Goal: Transaction & Acquisition: Download file/media

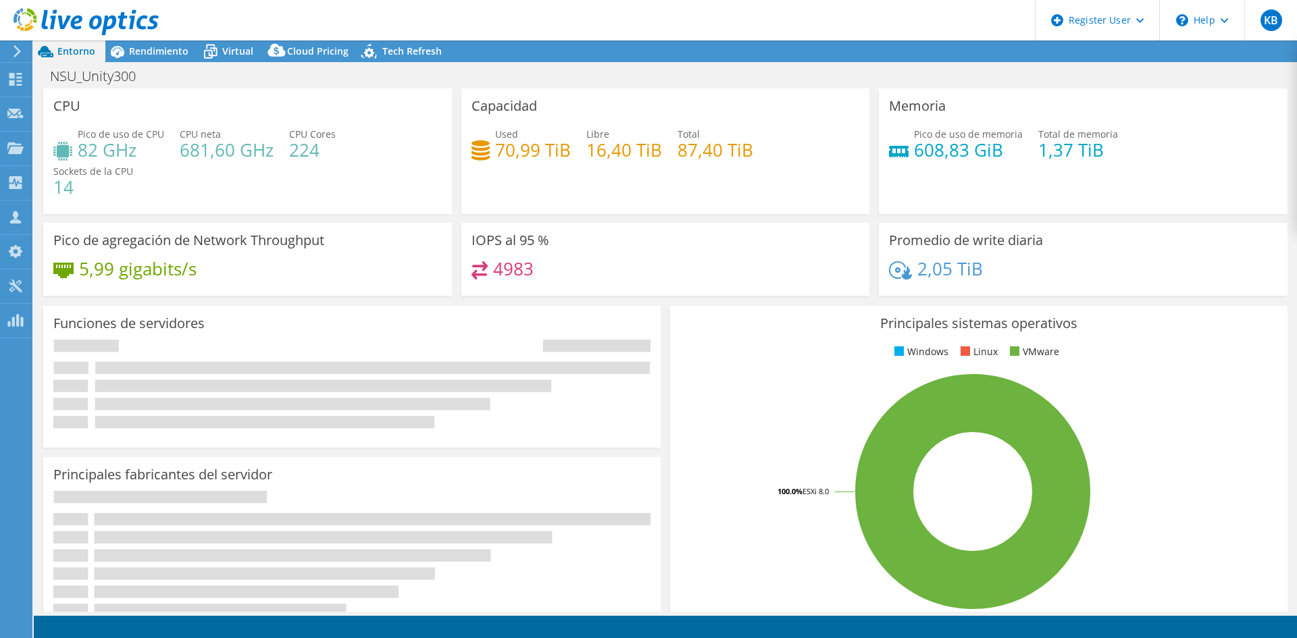
select select "USD"
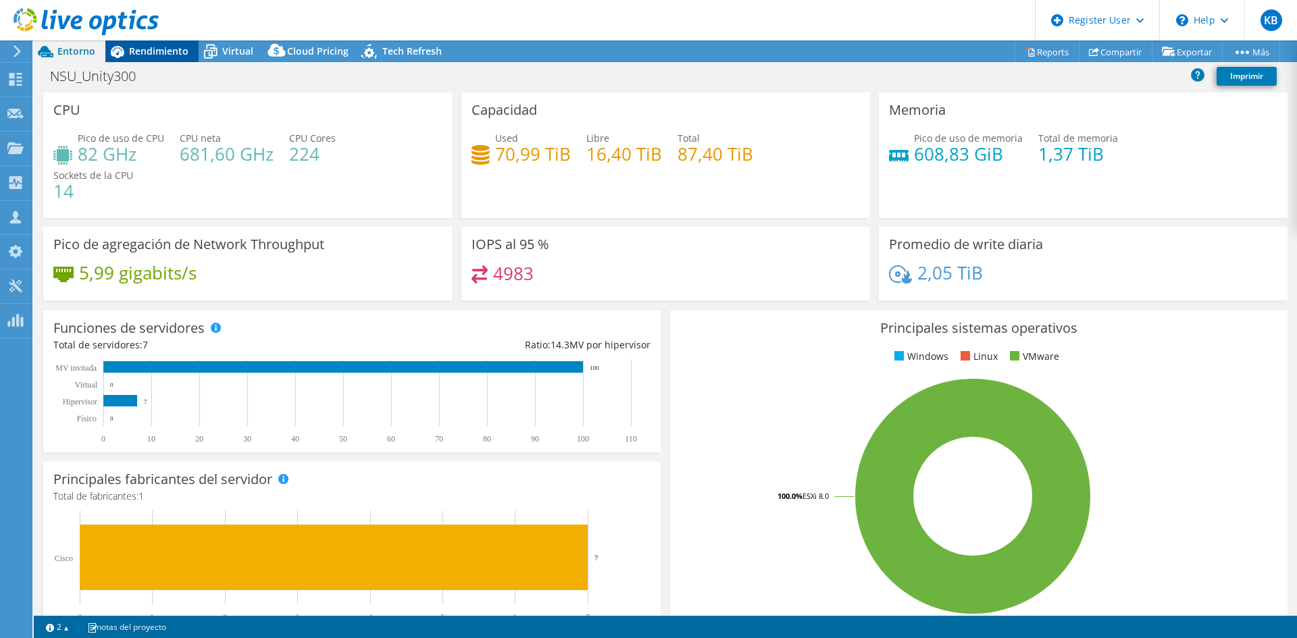
click at [164, 53] on span "Rendimiento" at bounding box center [158, 51] width 59 height 13
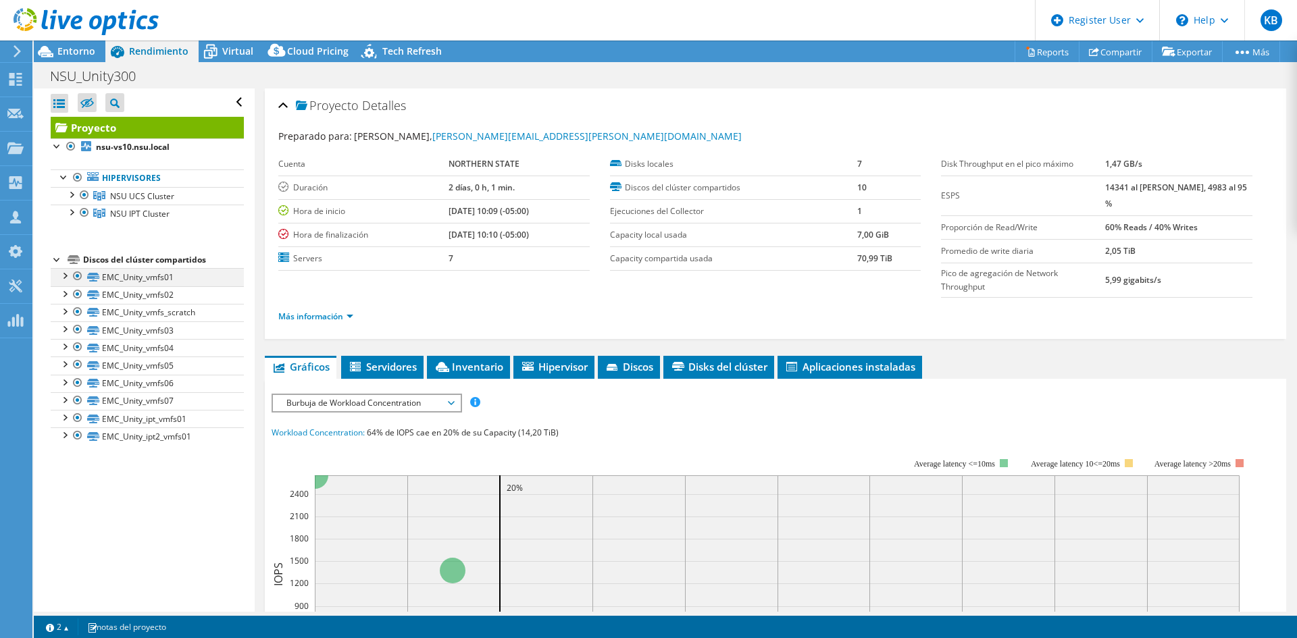
click at [66, 272] on div at bounding box center [64, 275] width 14 height 14
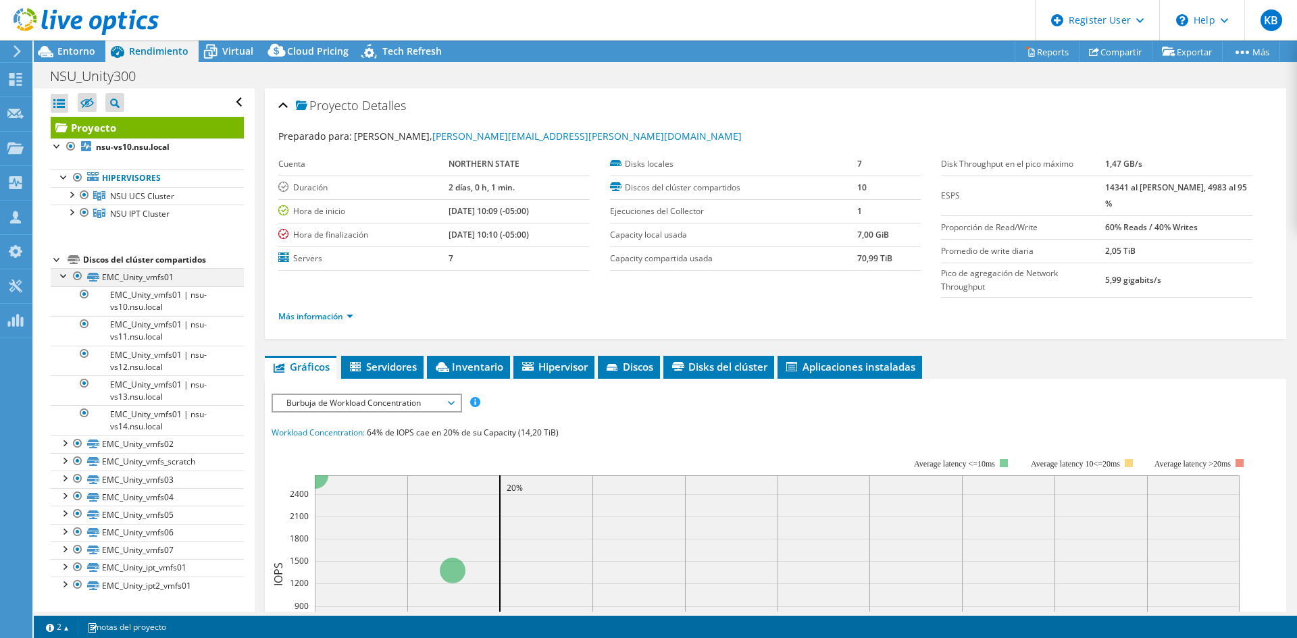
click at [66, 272] on div at bounding box center [64, 275] width 14 height 14
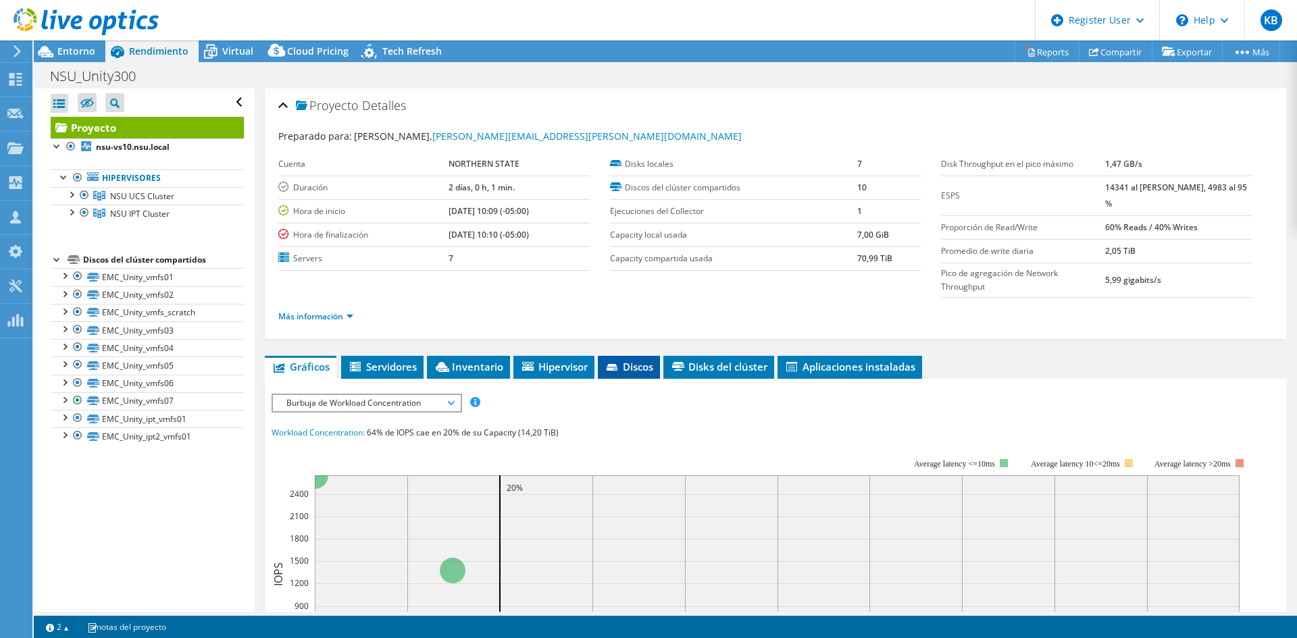
click at [638, 360] on span "Discos" at bounding box center [629, 367] width 49 height 14
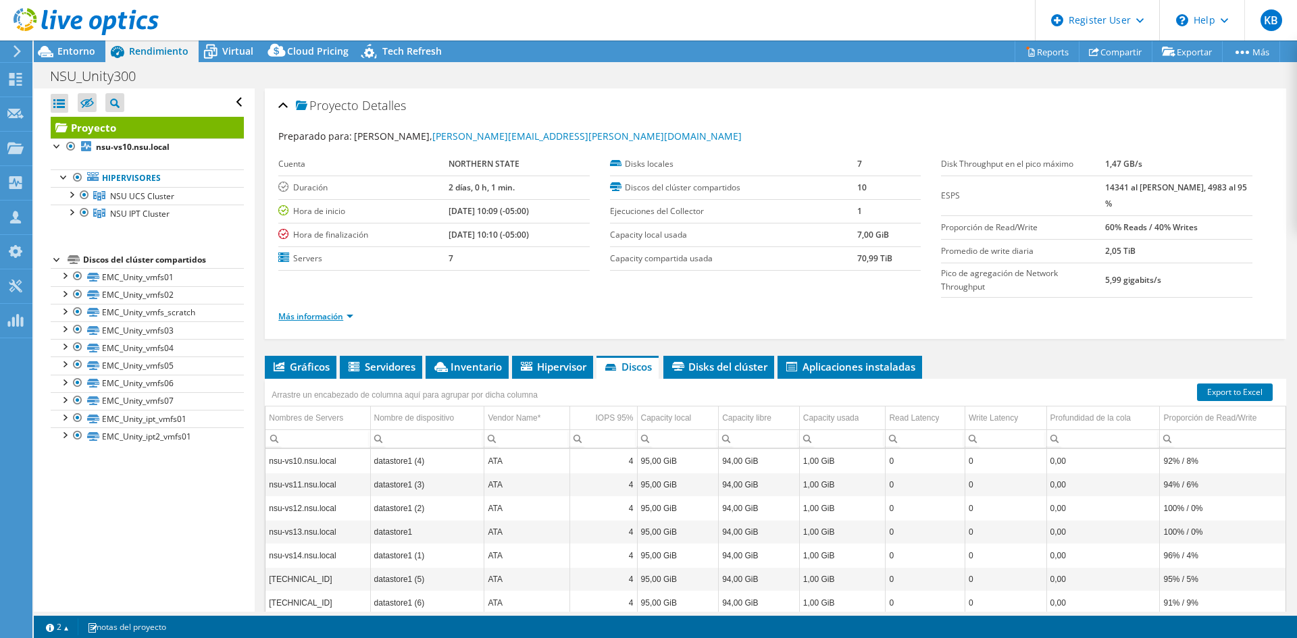
click at [353, 311] on link "Más información" at bounding box center [315, 316] width 75 height 11
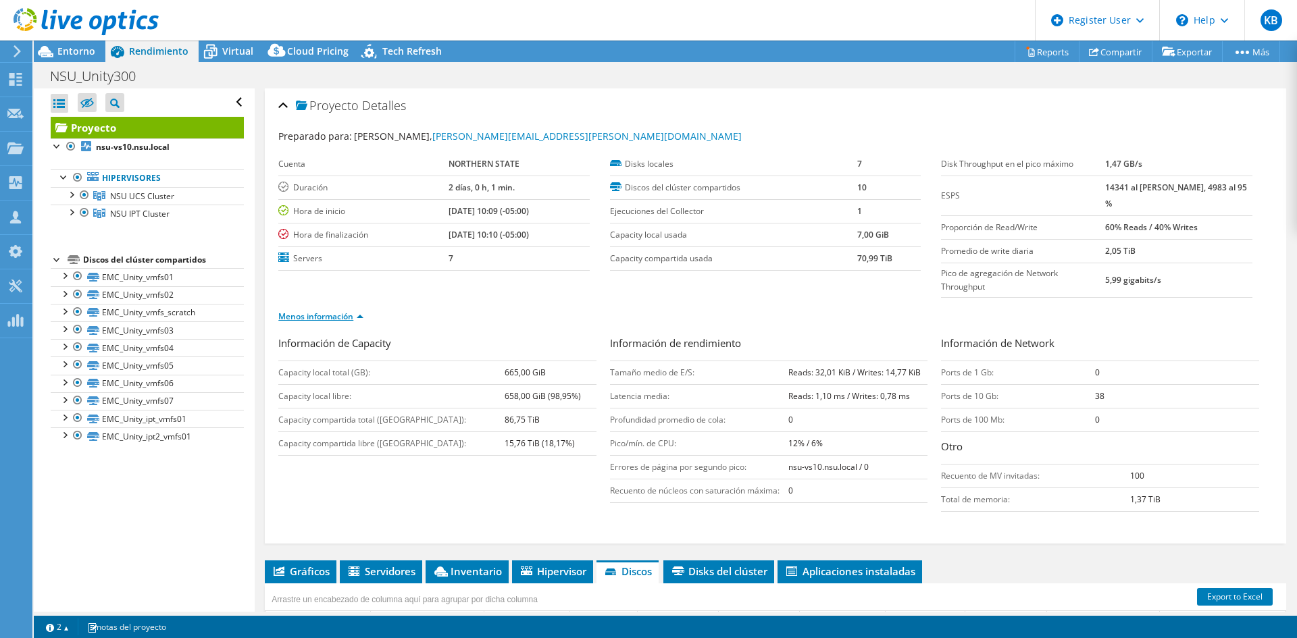
click at [351, 311] on link "Menos información" at bounding box center [320, 316] width 85 height 11
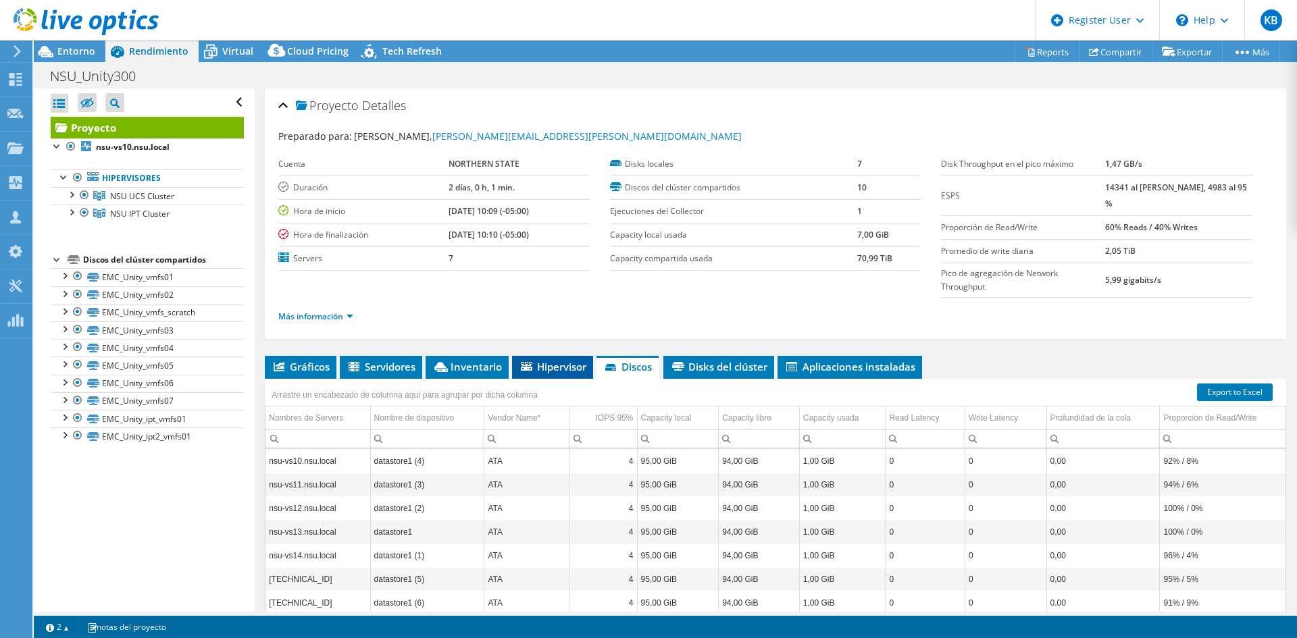
click at [574, 360] on span "Hipervisor" at bounding box center [553, 367] width 68 height 14
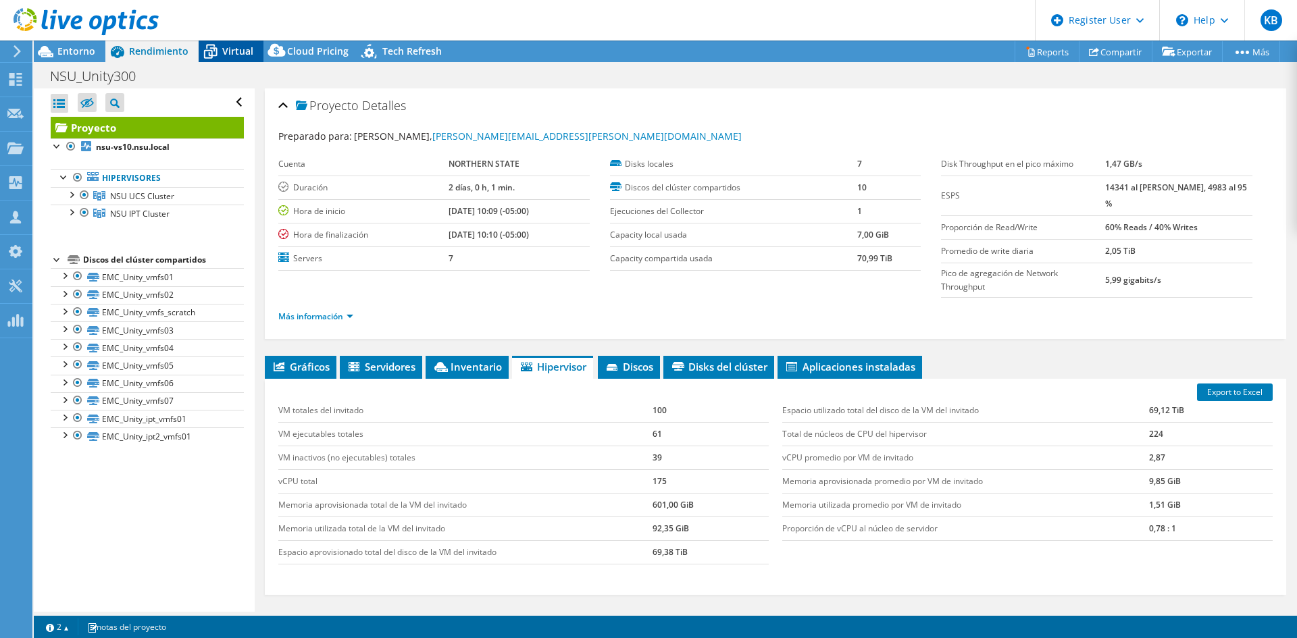
click at [238, 55] on span "Virtual" at bounding box center [237, 51] width 31 height 13
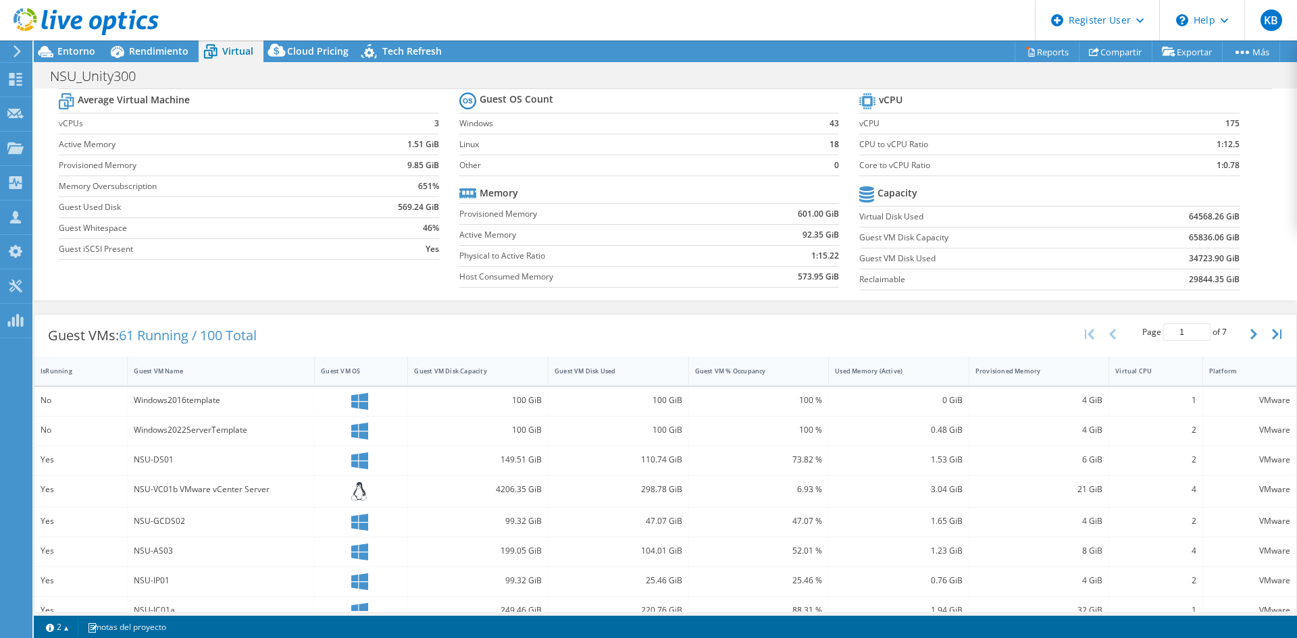
scroll to position [1, 0]
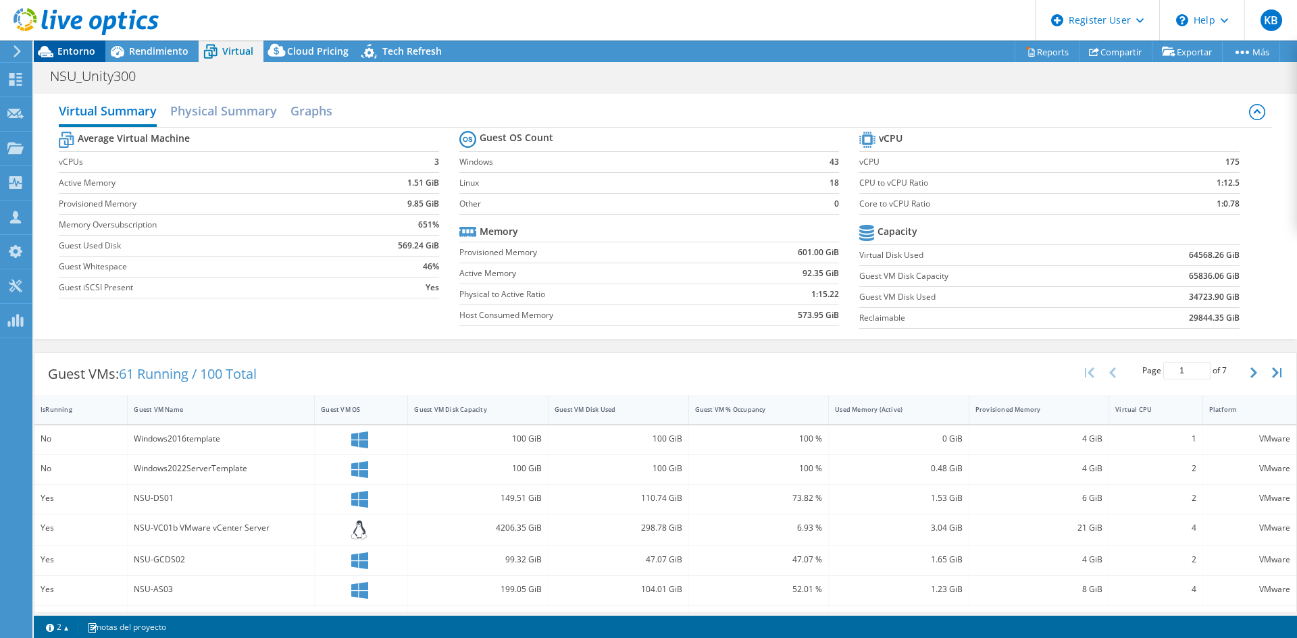
click at [80, 53] on span "Entorno" at bounding box center [76, 51] width 38 height 13
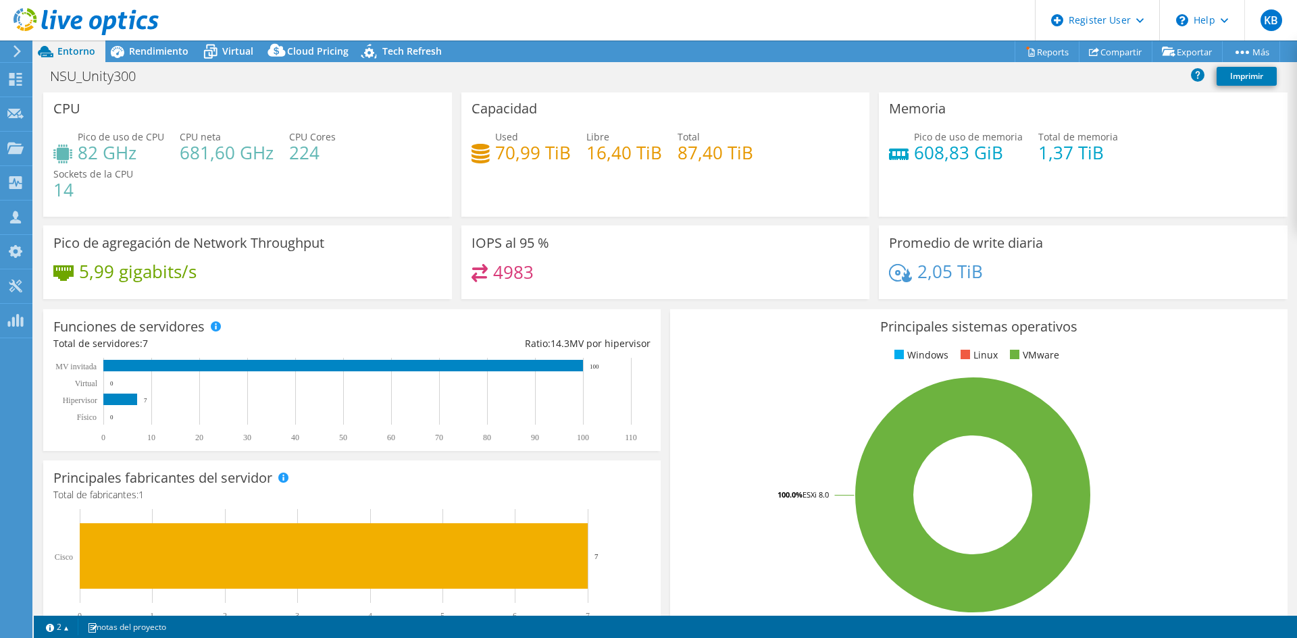
scroll to position [301, 0]
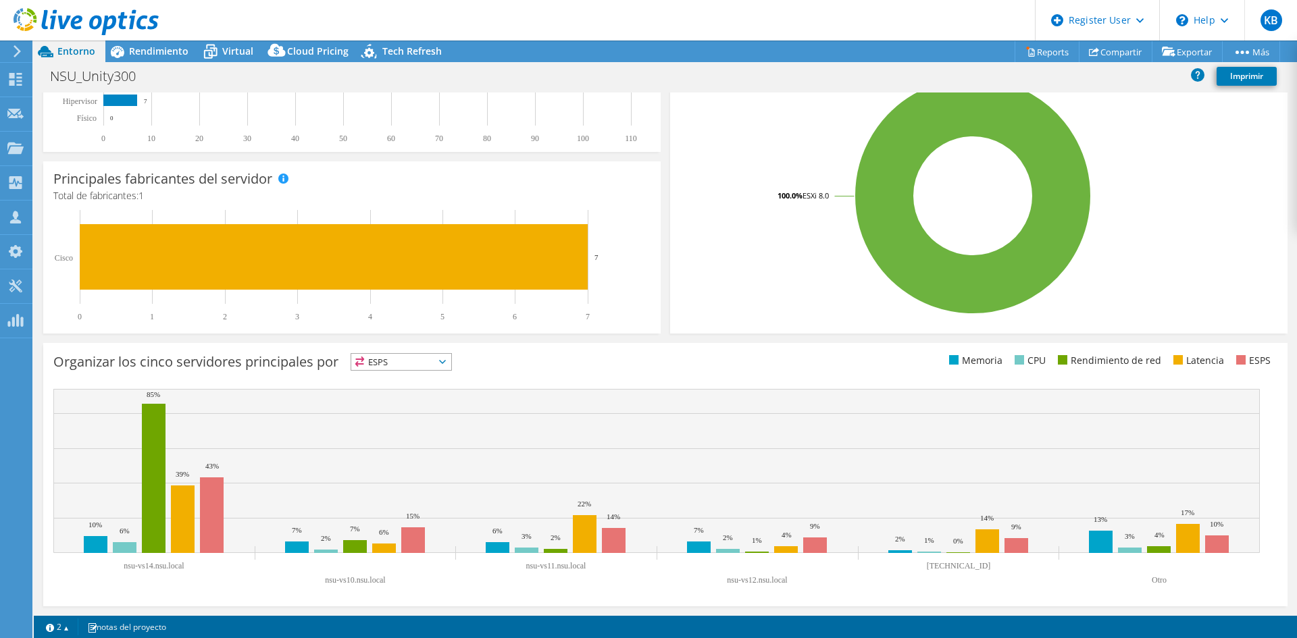
click at [449, 358] on span "ESPS" at bounding box center [401, 362] width 100 height 16
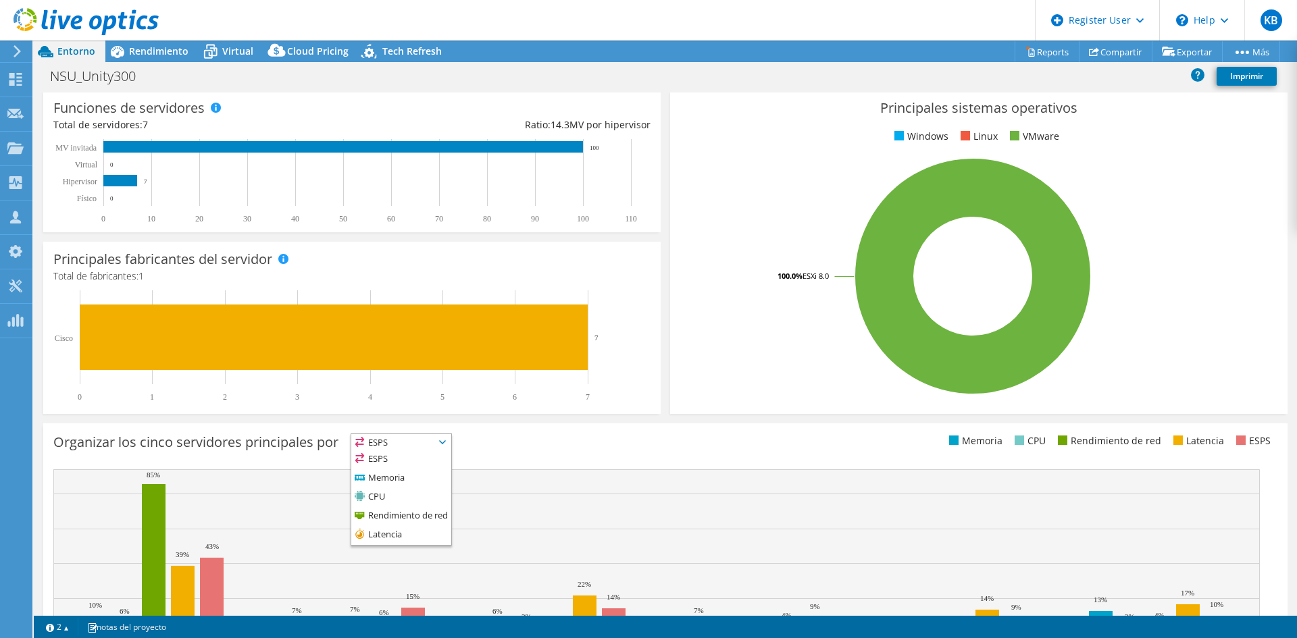
scroll to position [30, 0]
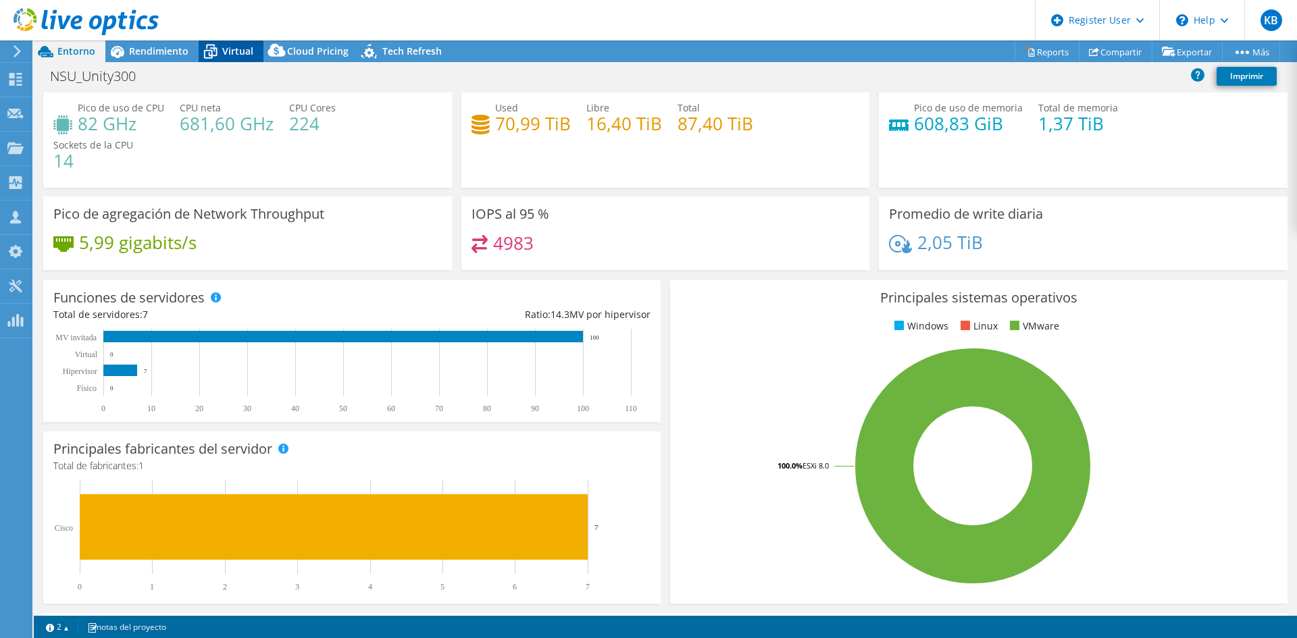
click at [230, 46] on span "Virtual" at bounding box center [237, 51] width 31 height 13
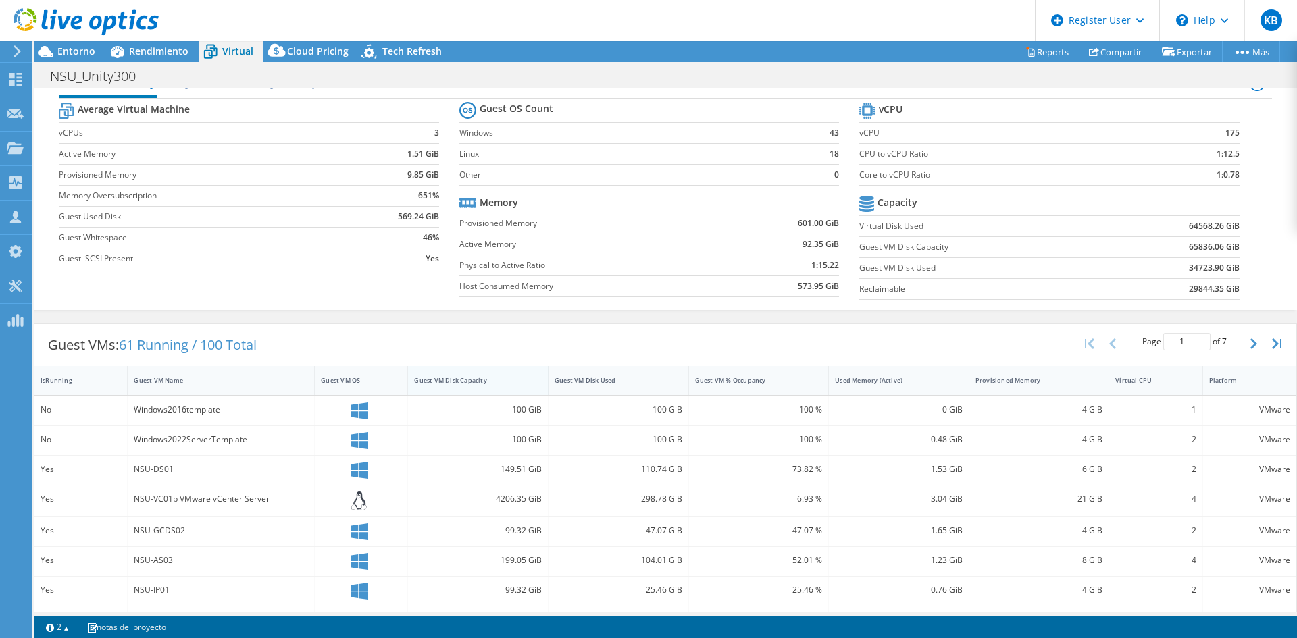
click at [509, 378] on div "Guest VM Disk Capacity" at bounding box center [469, 380] width 111 height 9
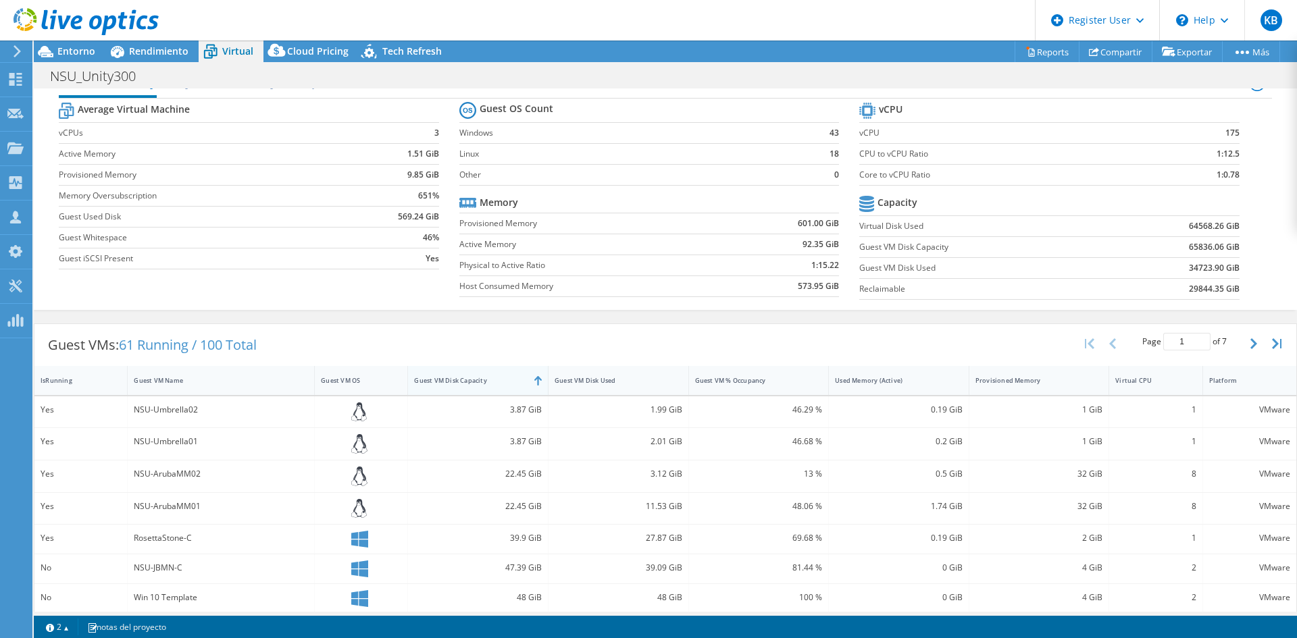
click at [509, 378] on div "Guest VM Disk Capacity" at bounding box center [469, 380] width 111 height 9
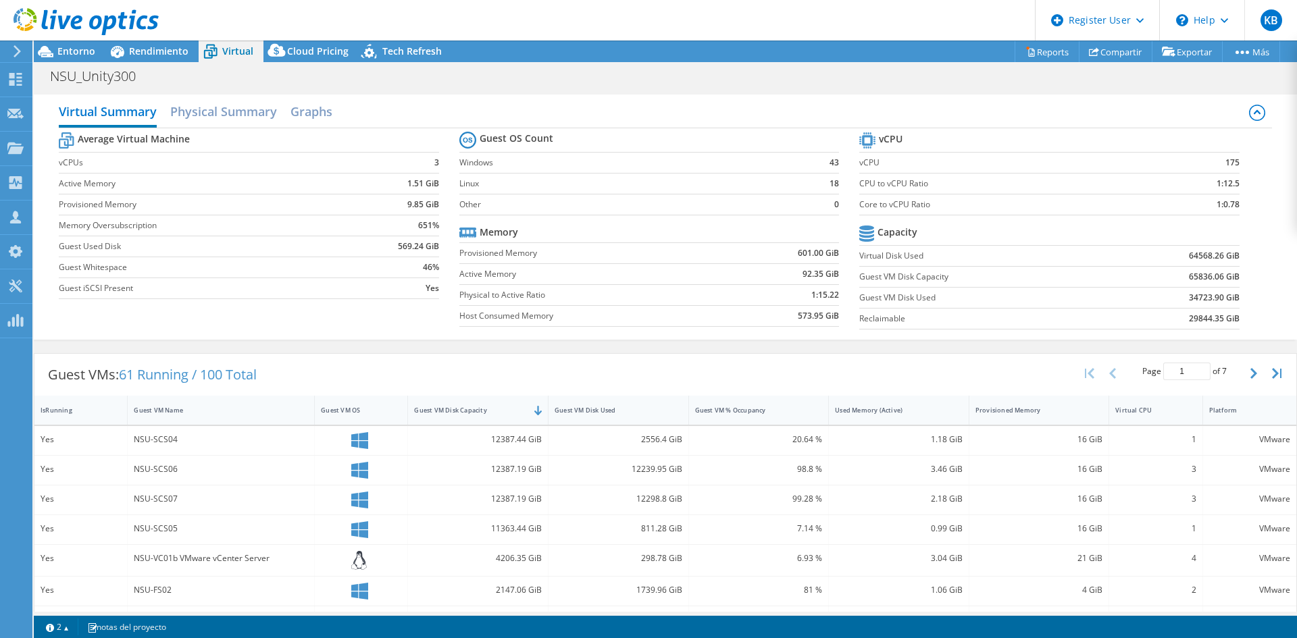
scroll to position [0, 0]
click at [223, 114] on h2 "Physical Summary" at bounding box center [223, 114] width 107 height 30
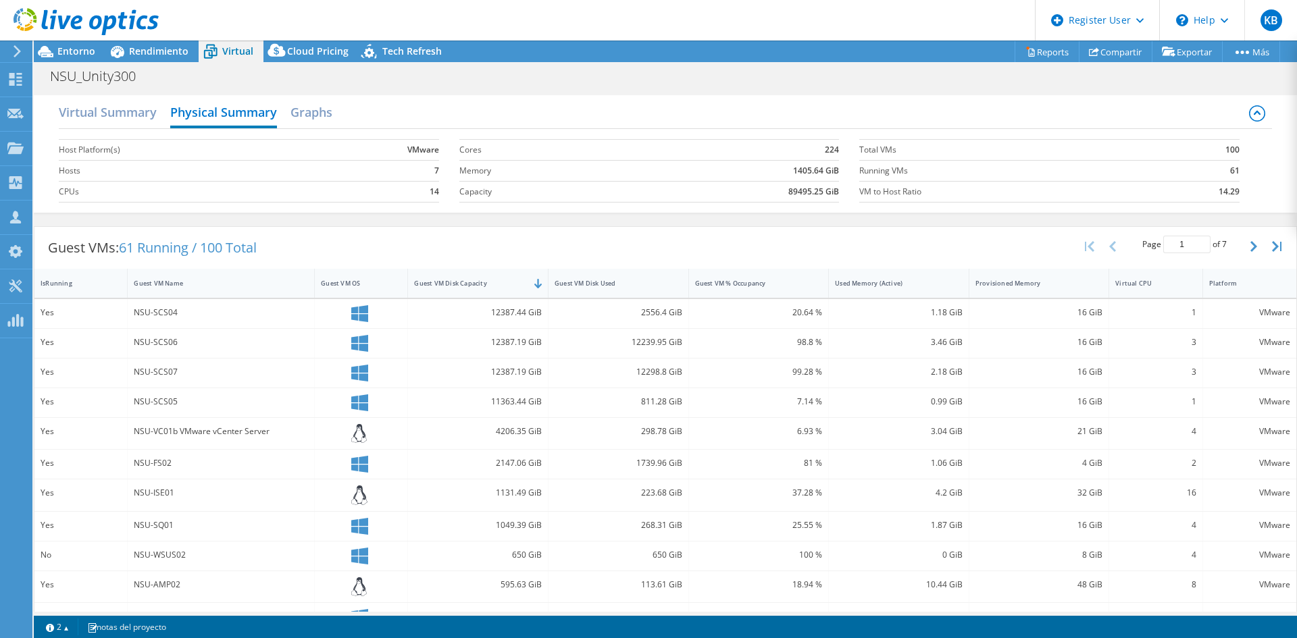
click at [323, 40] on header "KB Usuario de Dell [PERSON_NAME] [EMAIL_ADDRESS][PERSON_NAME][DOMAIN_NAME] Dell…" at bounding box center [648, 20] width 1297 height 41
click at [323, 50] on span "Cloud Pricing" at bounding box center [317, 51] width 61 height 13
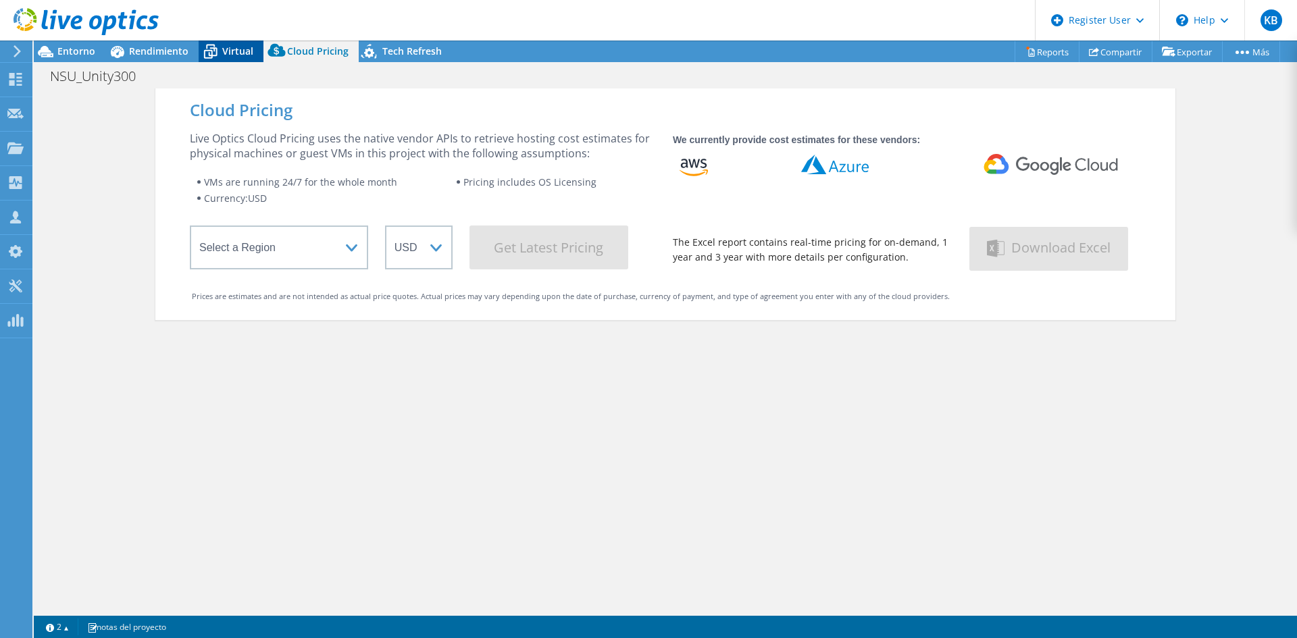
click at [232, 51] on span "Virtual" at bounding box center [237, 51] width 31 height 13
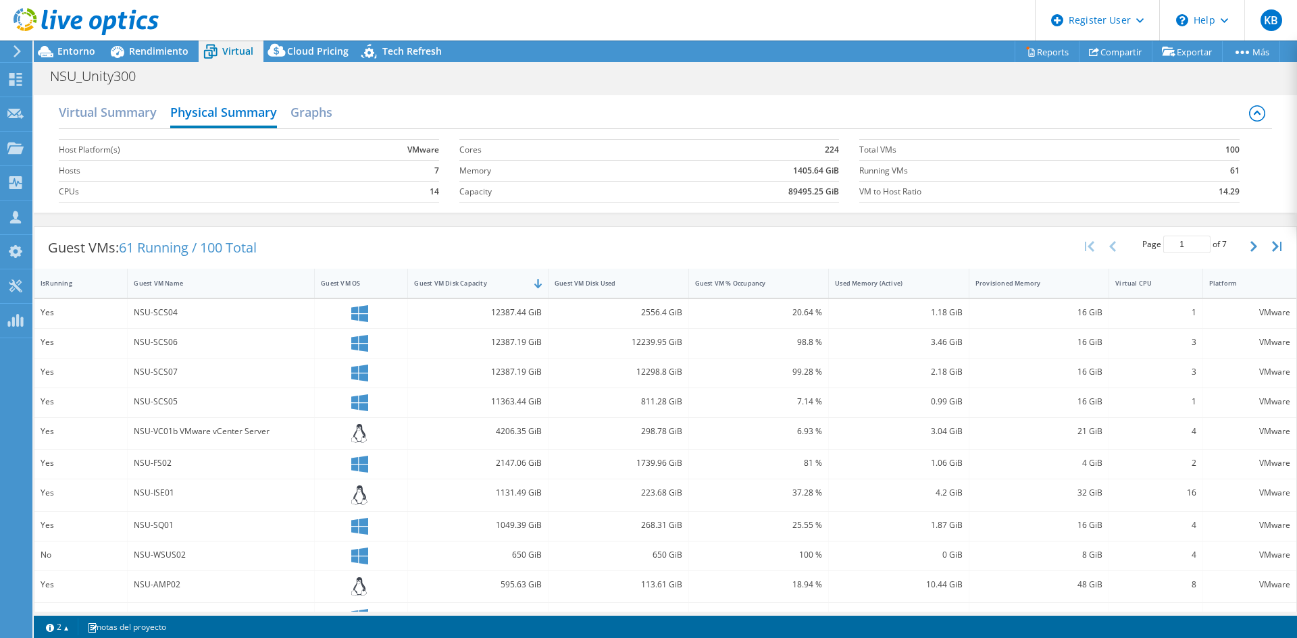
click at [173, 33] on header "KB Usuario de Dell [PERSON_NAME] [EMAIL_ADDRESS][PERSON_NAME][DOMAIN_NAME] Dell…" at bounding box center [648, 20] width 1297 height 41
click at [172, 45] on span "Rendimiento" at bounding box center [158, 51] width 59 height 13
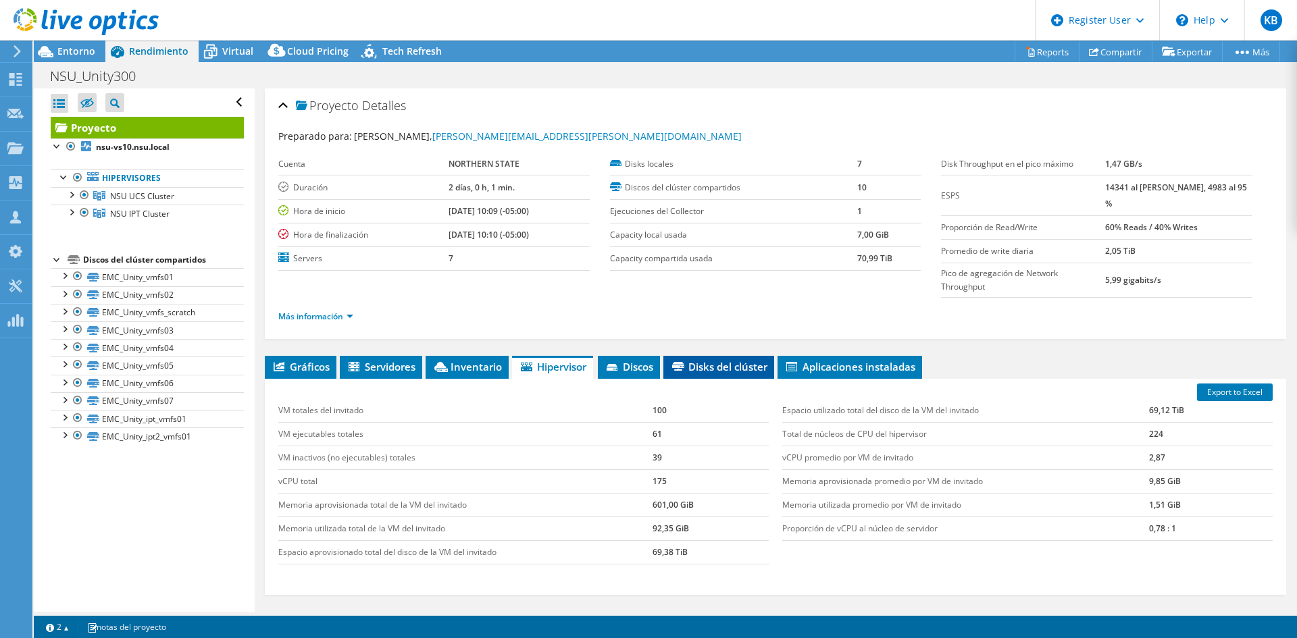
click at [707, 360] on span "Disks del clúster" at bounding box center [718, 367] width 97 height 14
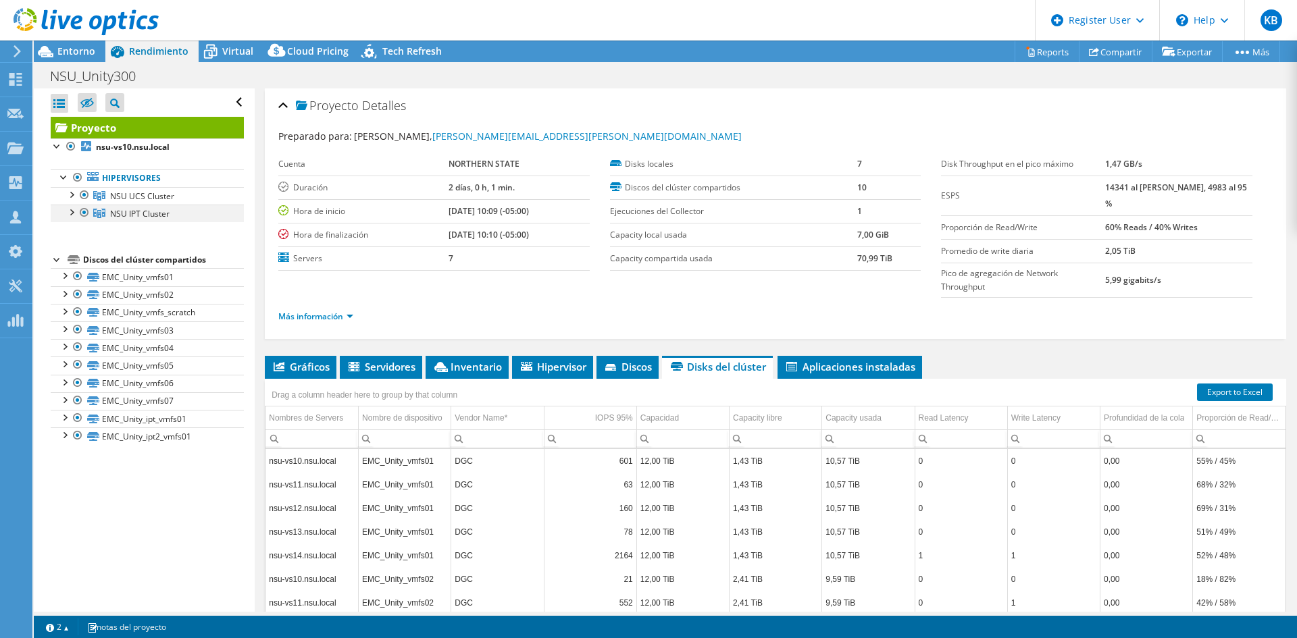
click at [78, 211] on div at bounding box center [85, 213] width 14 height 16
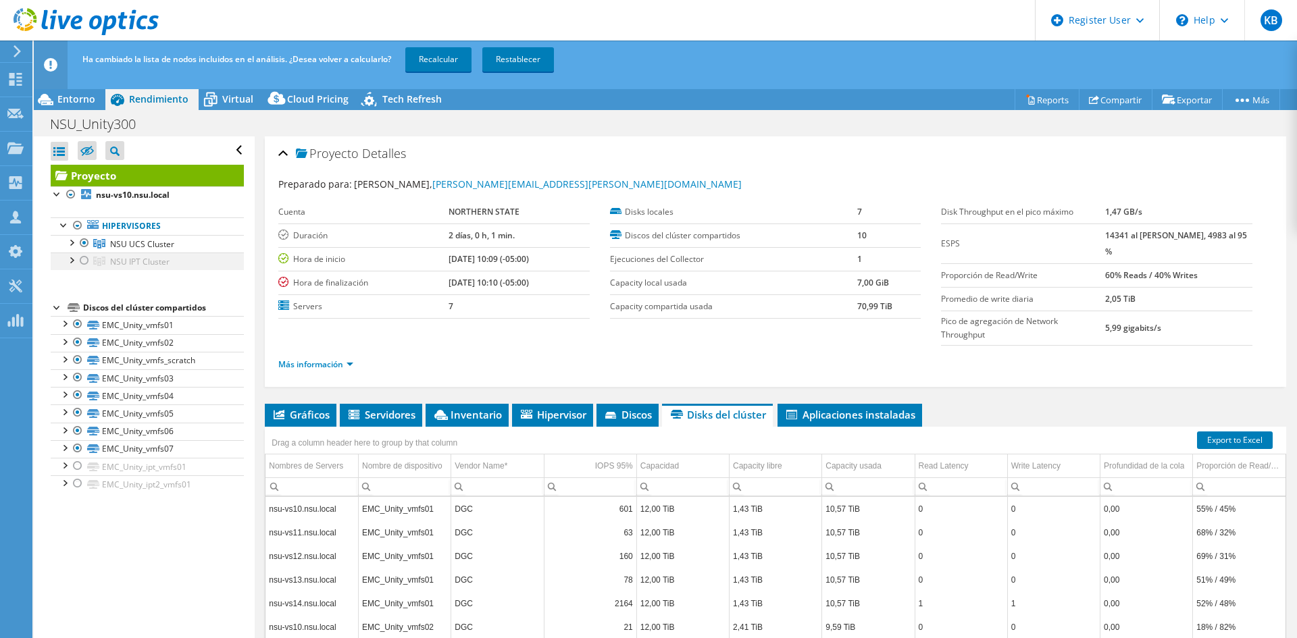
click at [82, 257] on div at bounding box center [85, 261] width 14 height 16
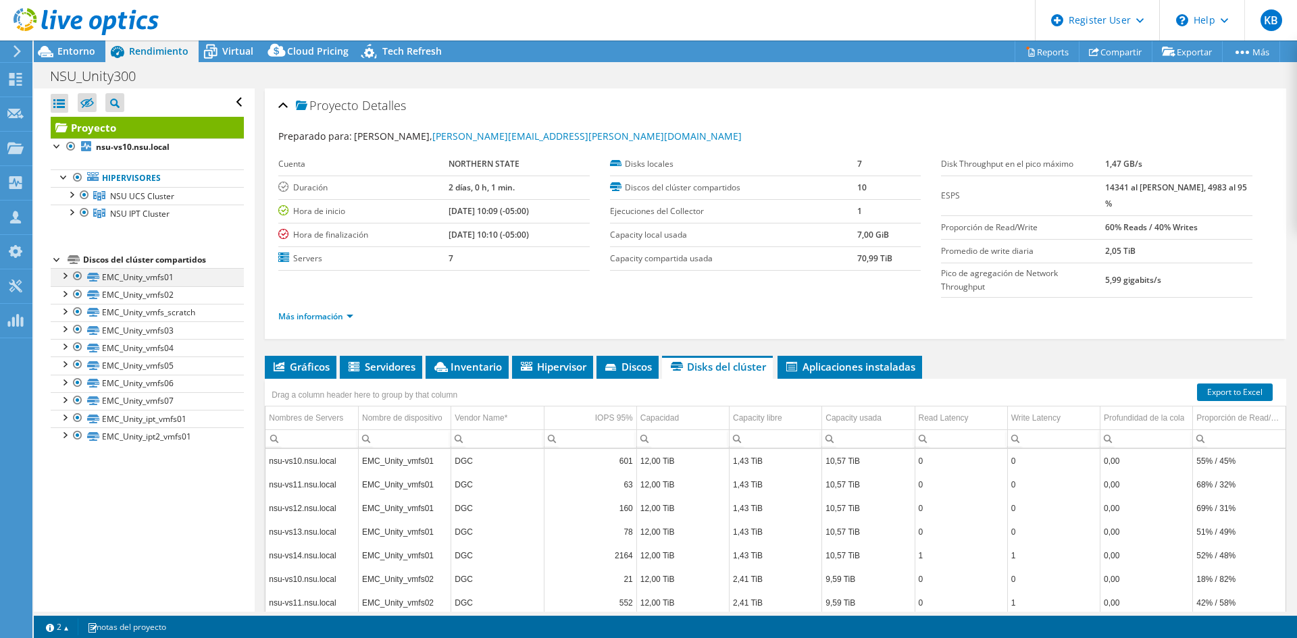
click at [66, 276] on div at bounding box center [64, 275] width 14 height 14
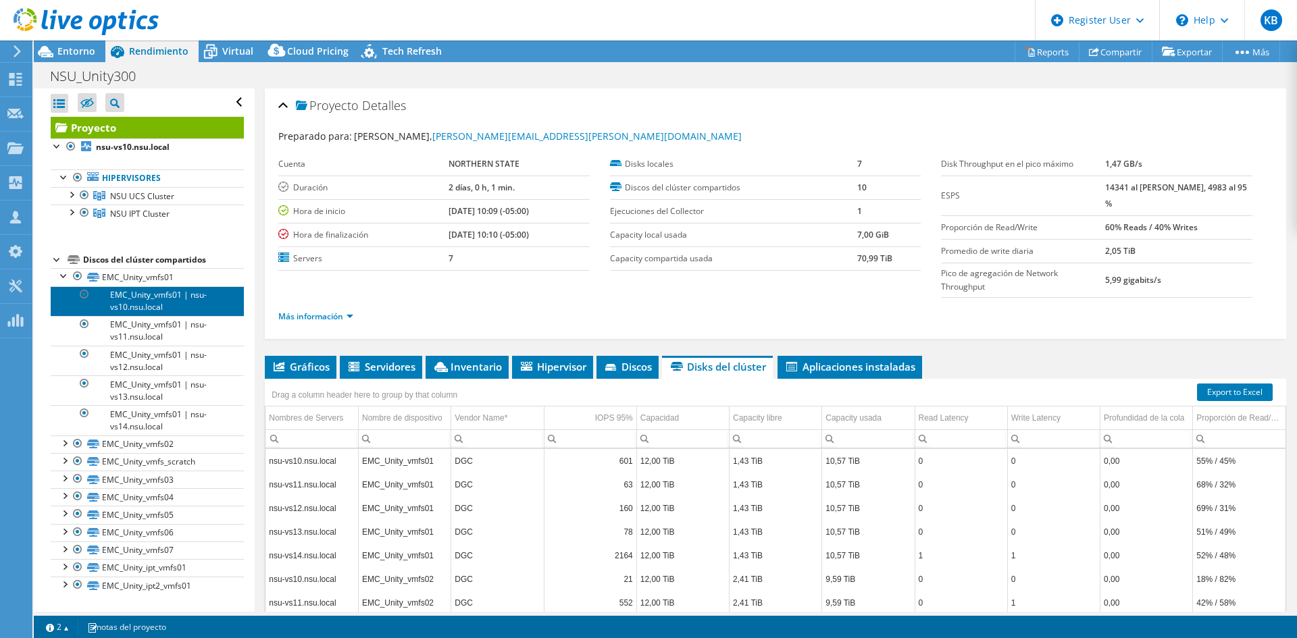
click at [143, 301] on link "EMC_Unity_vmfs01 | nsu-vs10.nsu.local" at bounding box center [147, 301] width 193 height 30
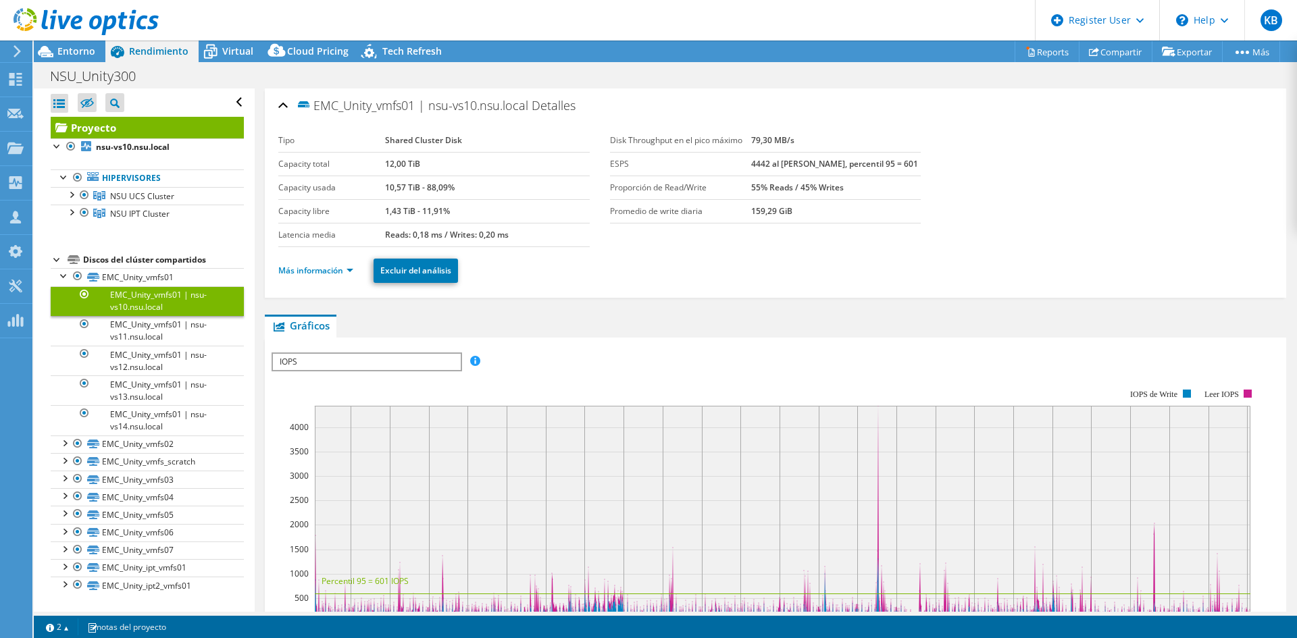
scroll to position [203, 0]
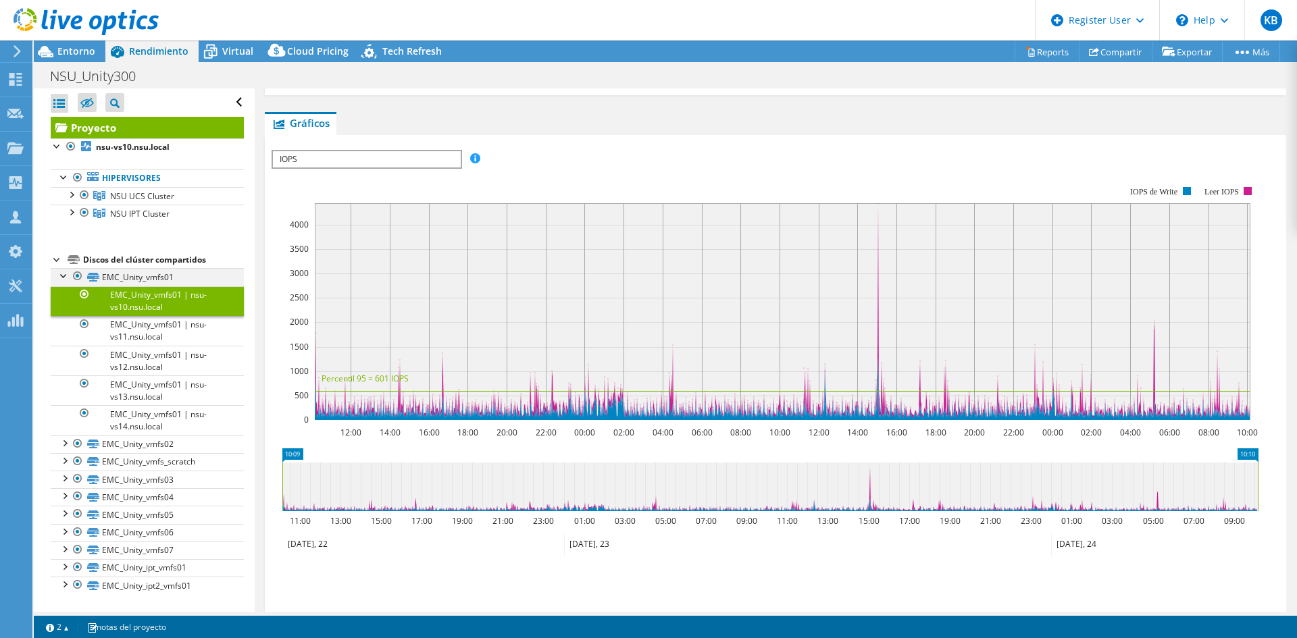
click at [63, 276] on div at bounding box center [64, 275] width 14 height 14
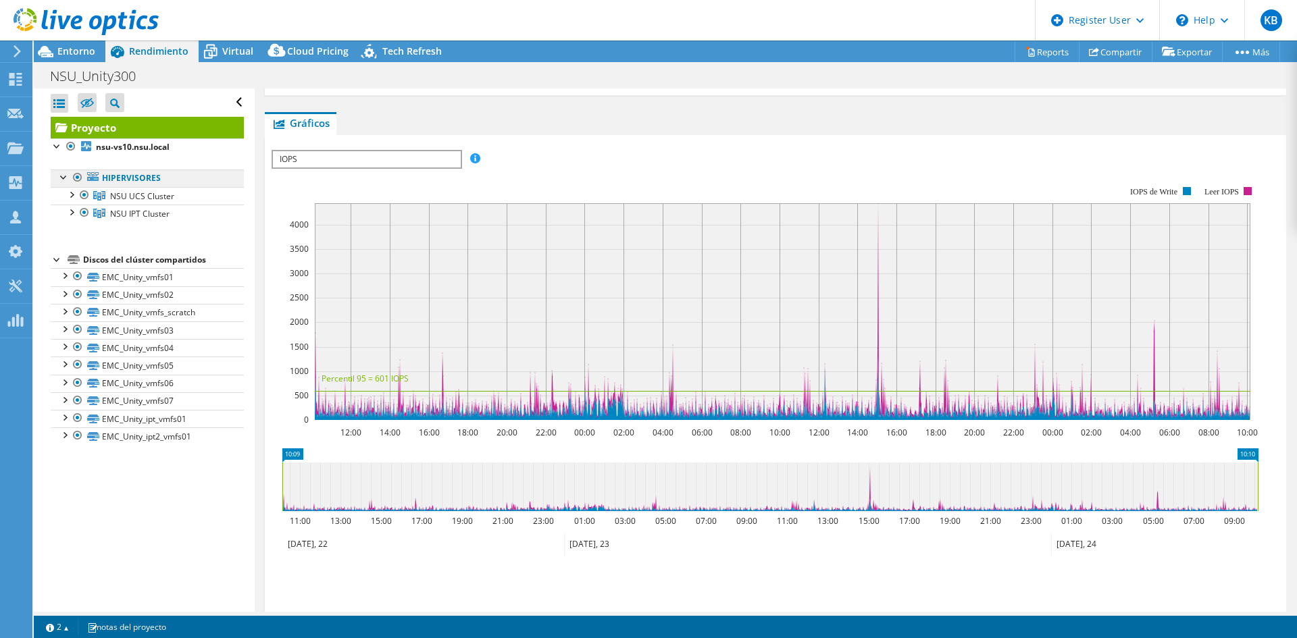
click at [155, 178] on link "Hipervisores" at bounding box center [147, 179] width 193 height 18
click at [163, 202] on link "NSU UCS Cluster" at bounding box center [147, 196] width 193 height 18
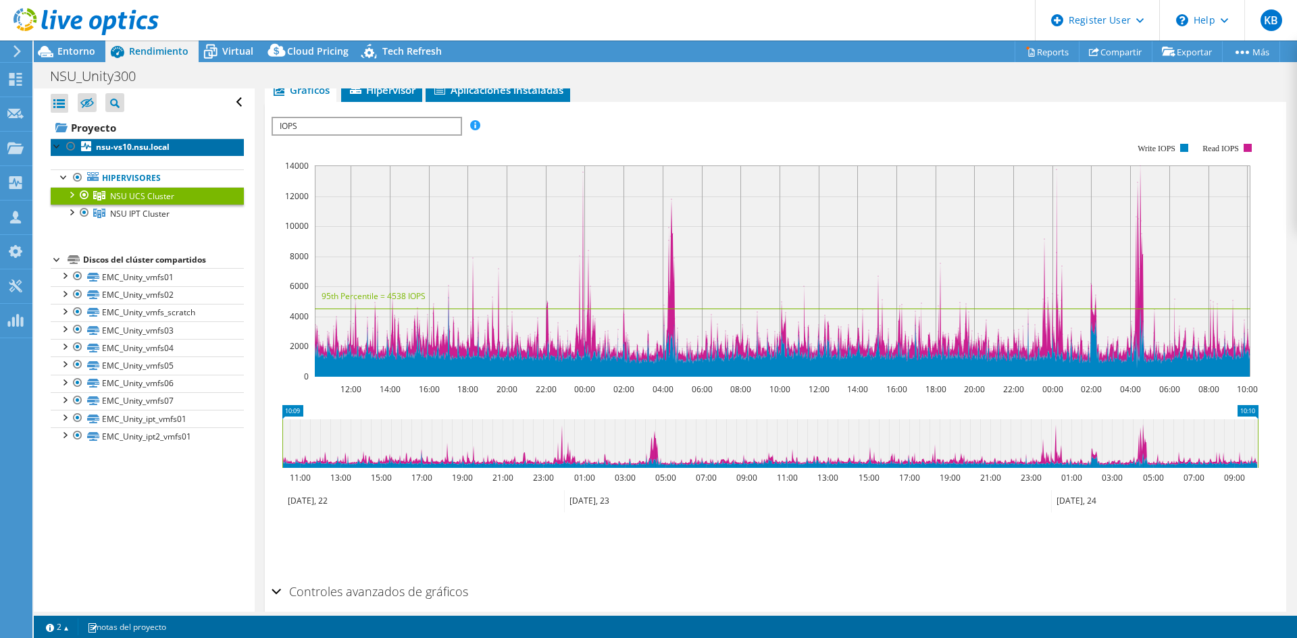
click at [171, 151] on link "nsu-vs10.nsu.local" at bounding box center [147, 147] width 193 height 18
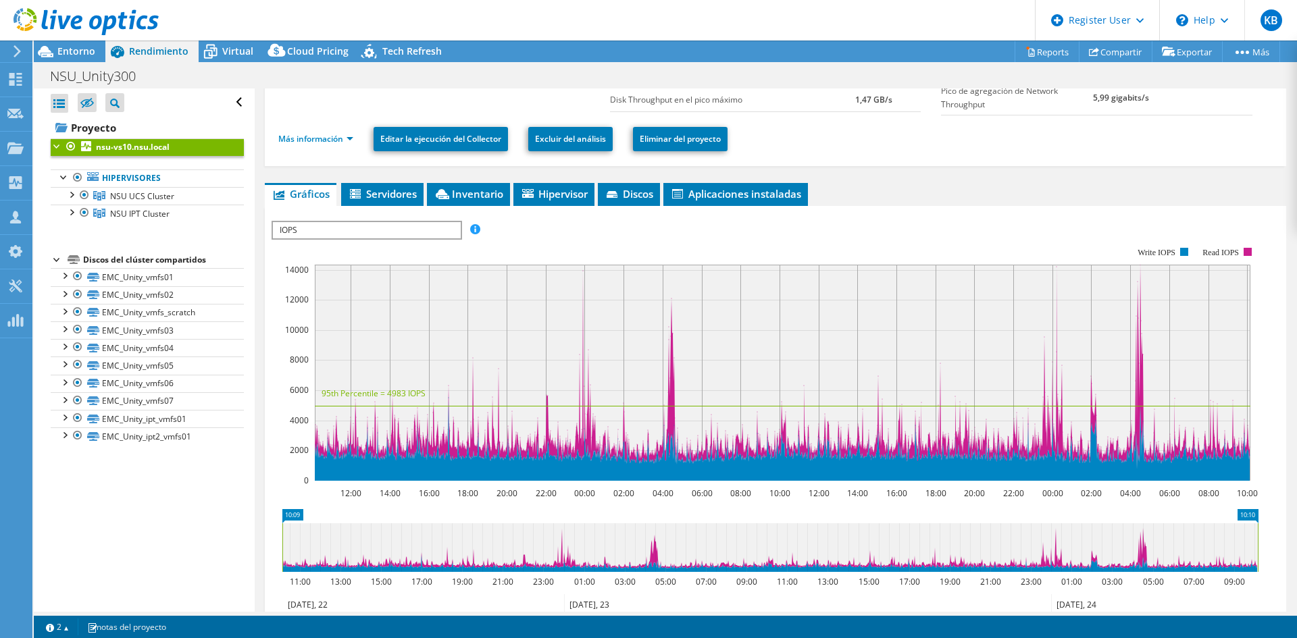
scroll to position [0, 0]
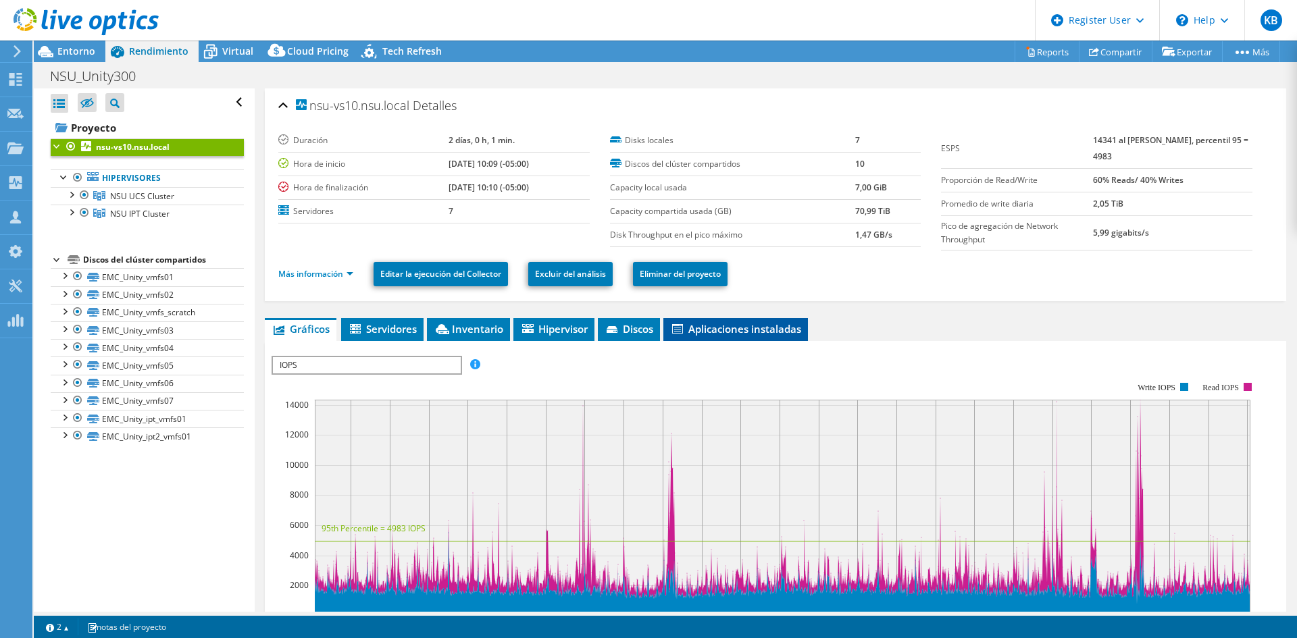
click at [758, 325] on span "Aplicaciones instaladas" at bounding box center [735, 329] width 131 height 14
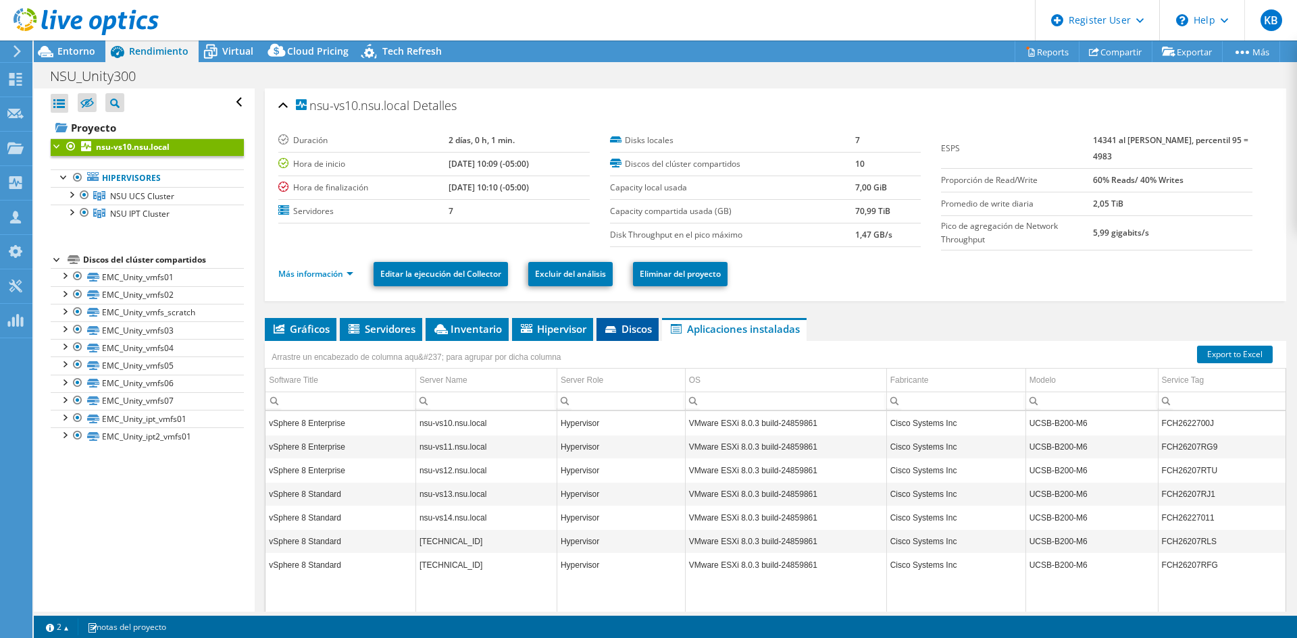
click at [613, 326] on icon at bounding box center [610, 329] width 11 height 7
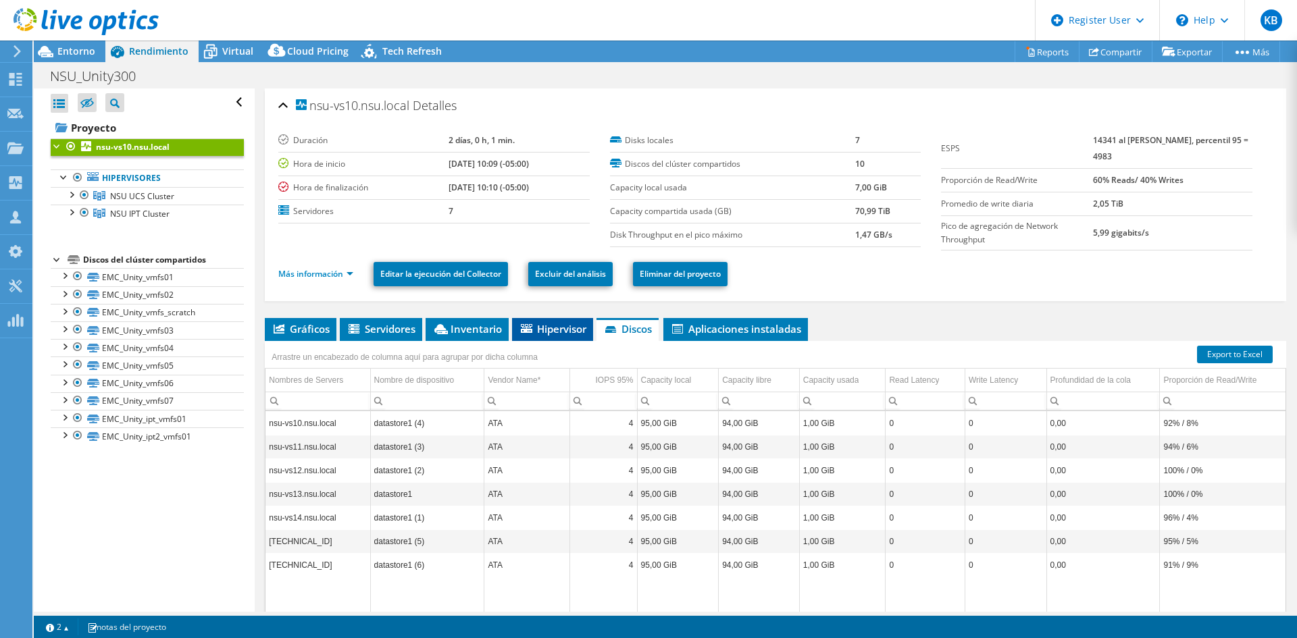
click at [518, 324] on li "Hipervisor" at bounding box center [552, 329] width 81 height 23
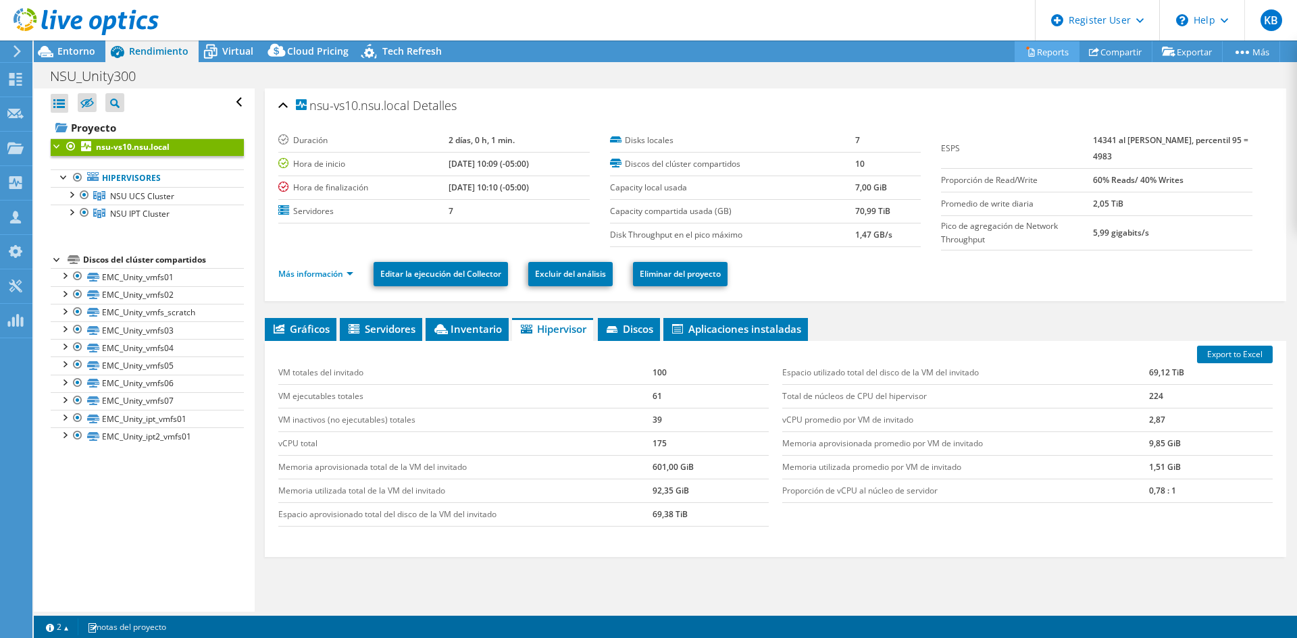
click at [1057, 54] on link "Reports" at bounding box center [1047, 51] width 65 height 21
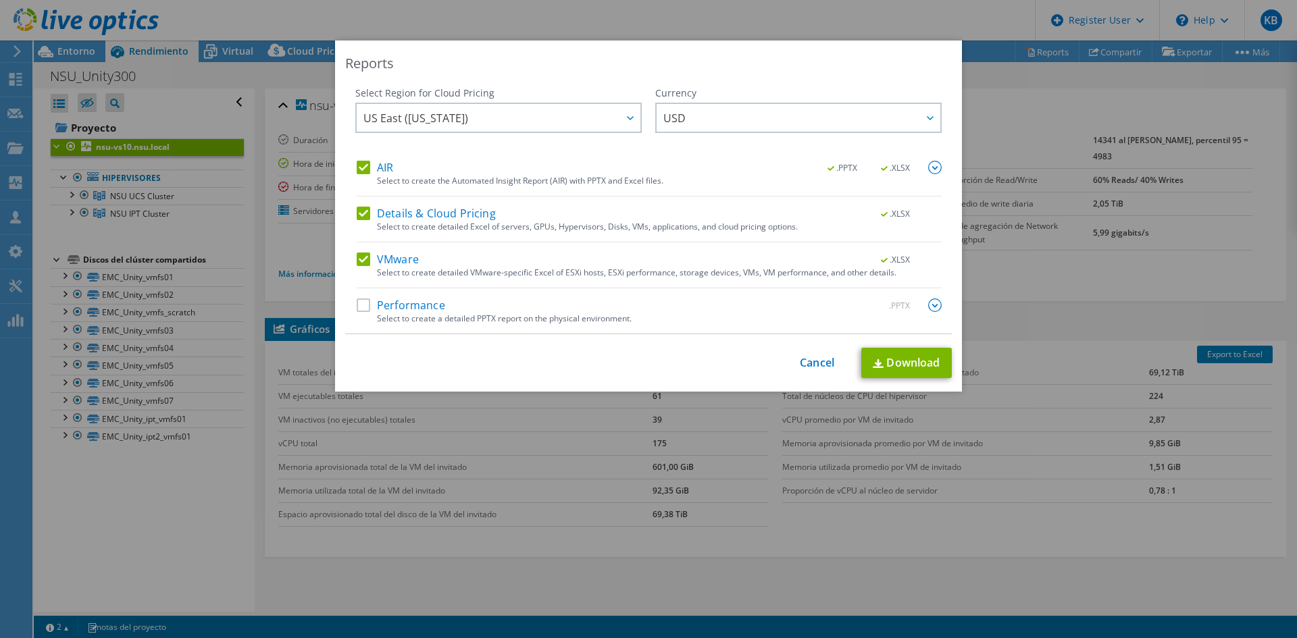
click at [357, 217] on label "Details & Cloud Pricing" at bounding box center [426, 214] width 139 height 14
click at [0, 0] on input "Details & Cloud Pricing" at bounding box center [0, 0] width 0 height 0
click at [357, 250] on div "AIR .PPTX .XLSX Select to create the Automated Insight Report (AIR) with PPTX a…" at bounding box center [649, 247] width 585 height 173
click at [361, 258] on label "VMware" at bounding box center [388, 260] width 62 height 14
click at [0, 0] on input "VMware" at bounding box center [0, 0] width 0 height 0
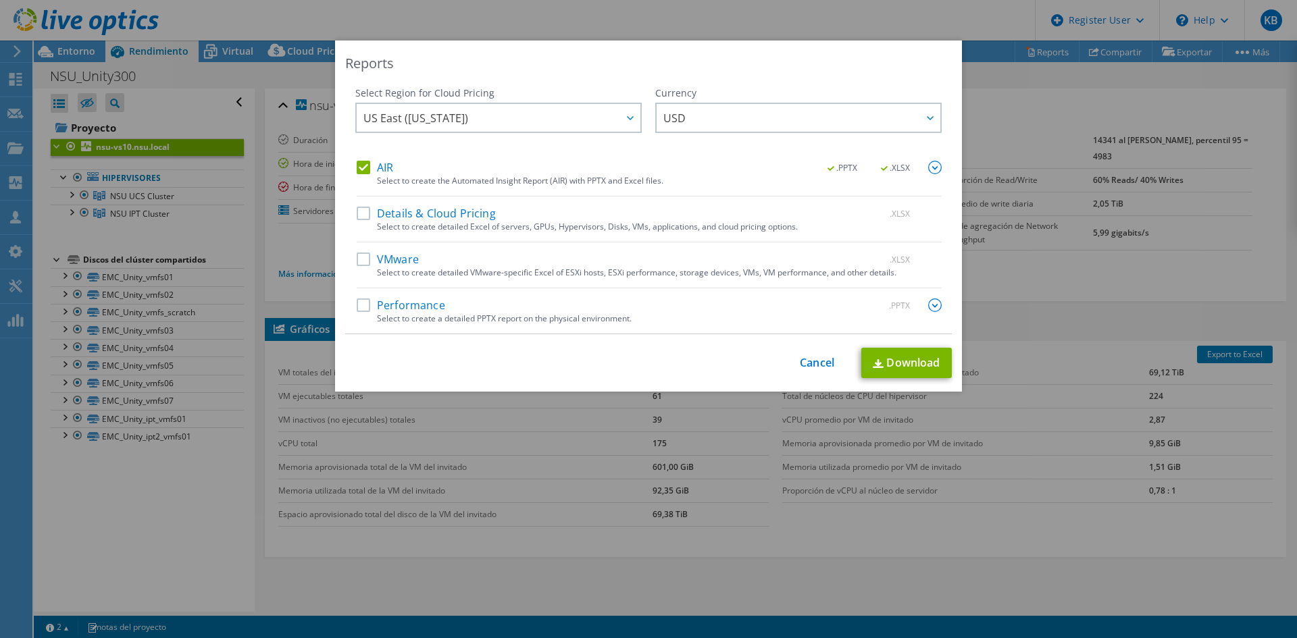
click at [934, 173] on img at bounding box center [935, 168] width 14 height 14
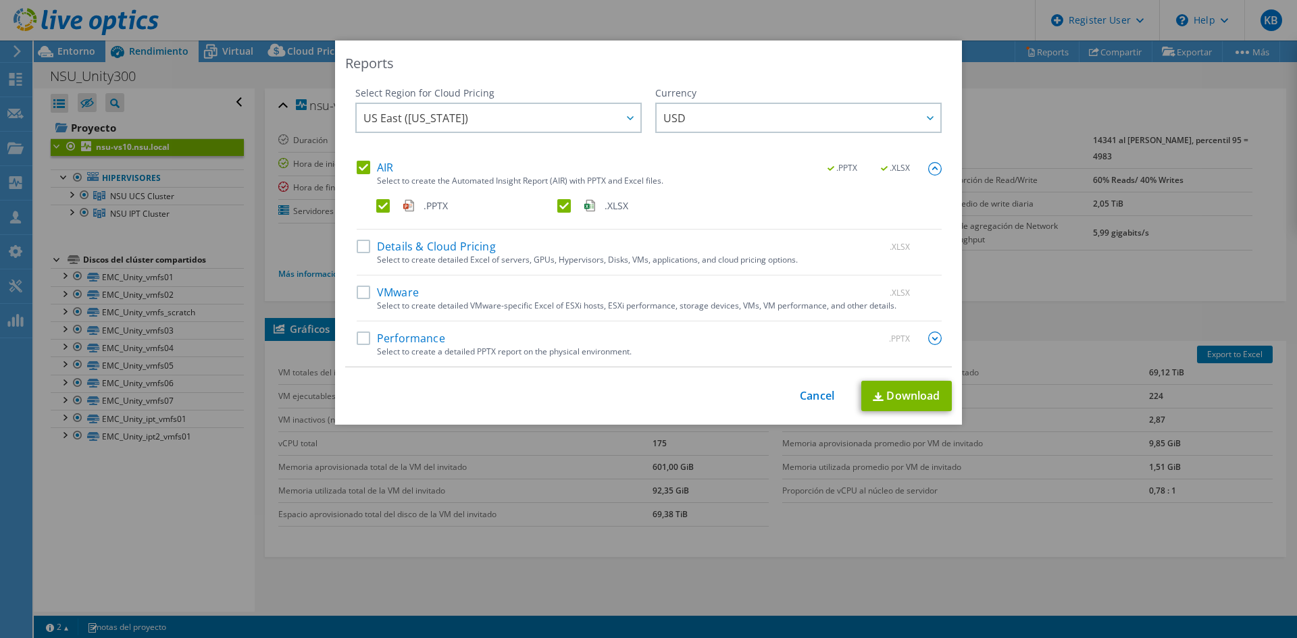
click at [559, 202] on label ".XLSX" at bounding box center [646, 206] width 178 height 14
click at [0, 0] on input ".XLSX" at bounding box center [0, 0] width 0 height 0
click at [557, 205] on label ".XLSX" at bounding box center [646, 206] width 178 height 14
click at [0, 0] on input ".XLSX" at bounding box center [0, 0] width 0 height 0
click at [360, 290] on label "VMware" at bounding box center [388, 293] width 62 height 14
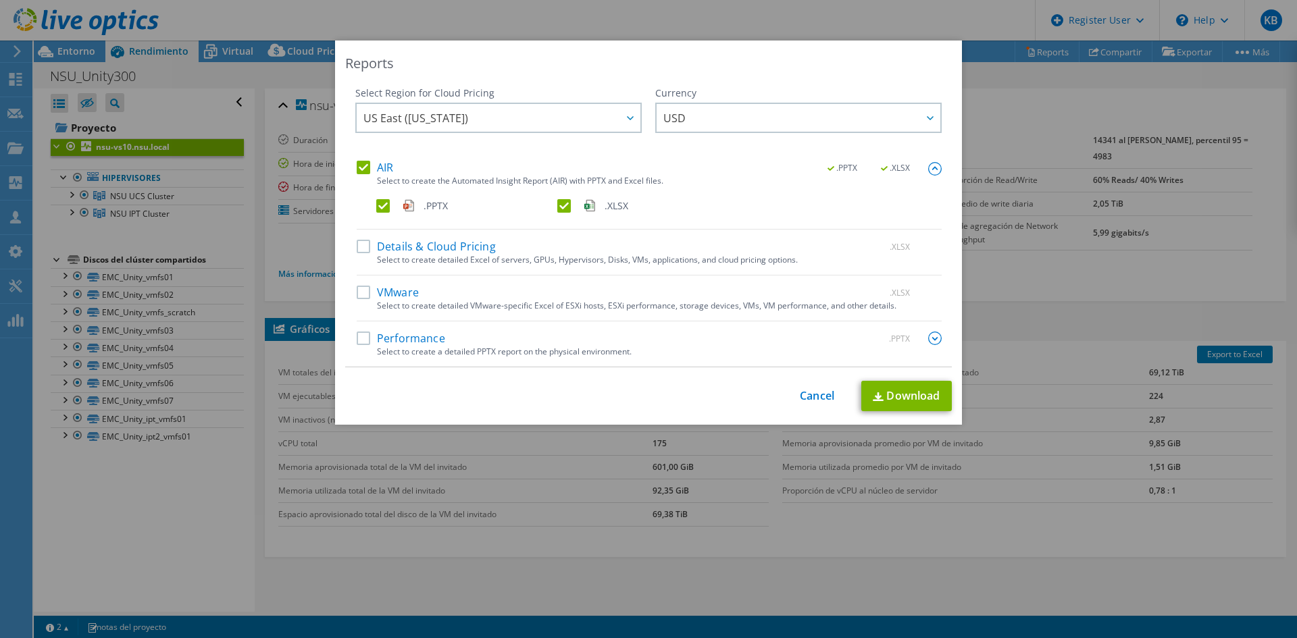
click at [0, 0] on input "VMware" at bounding box center [0, 0] width 0 height 0
click at [937, 403] on link "Download" at bounding box center [906, 396] width 91 height 30
click at [1011, 8] on div "Reports Select Region for Cloud Pricing Asia Pacific ([GEOGRAPHIC_DATA]) [GEOGR…" at bounding box center [648, 319] width 1297 height 638
